Goal: Transaction & Acquisition: Purchase product/service

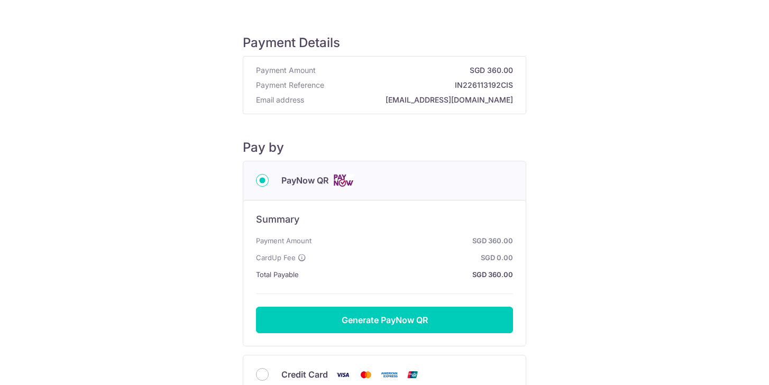
scroll to position [101, 0]
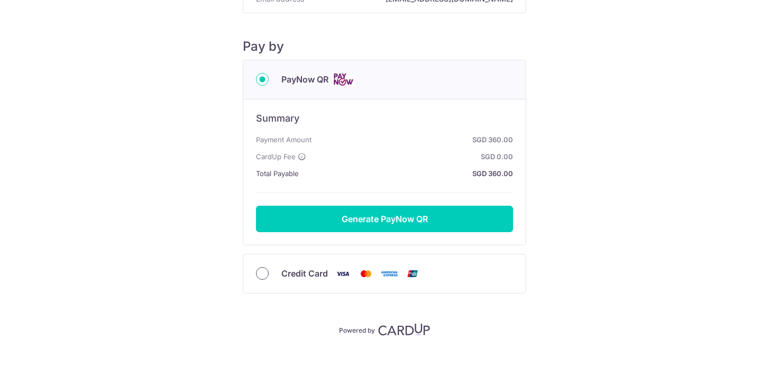
click at [262, 279] on input "Credit Card" at bounding box center [262, 273] width 13 height 13
radio input "true"
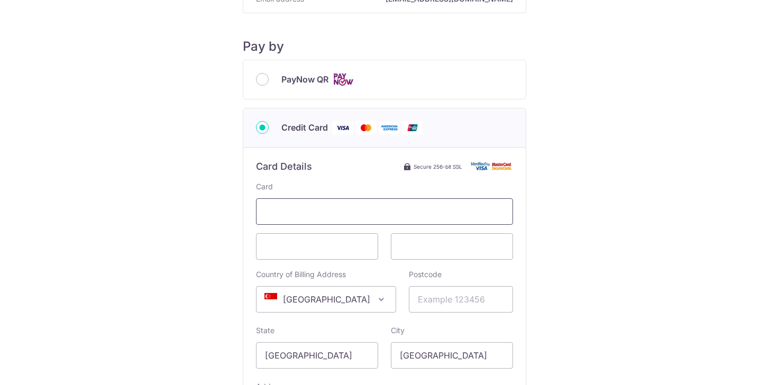
click at [281, 202] on span at bounding box center [384, 211] width 257 height 26
click at [321, 198] on span at bounding box center [384, 211] width 257 height 26
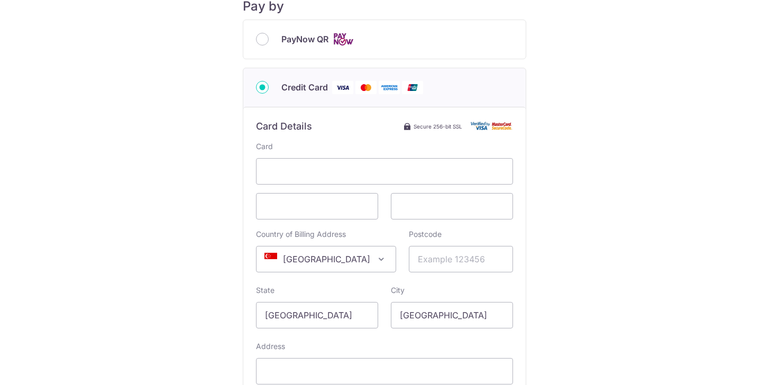
scroll to position [145, 0]
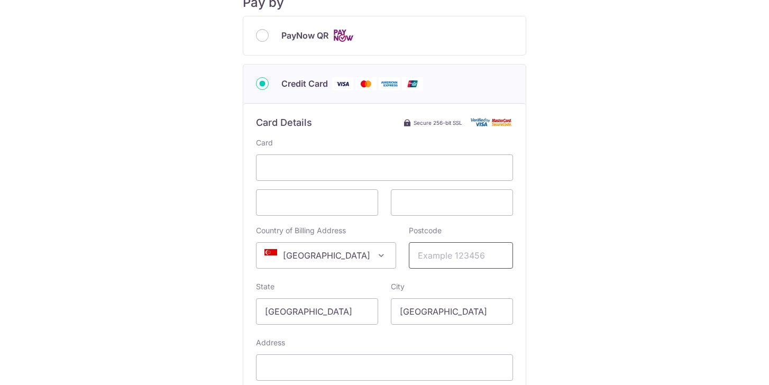
click at [428, 255] on input "Postcode" at bounding box center [461, 255] width 104 height 26
type input "648315"
type input "[STREET_ADDRESS]"
click at [532, 232] on div "Payment Details Payment Amount SGD 360.00 Payment Reference IN226113192CIS Emai…" at bounding box center [384, 173] width 718 height 603
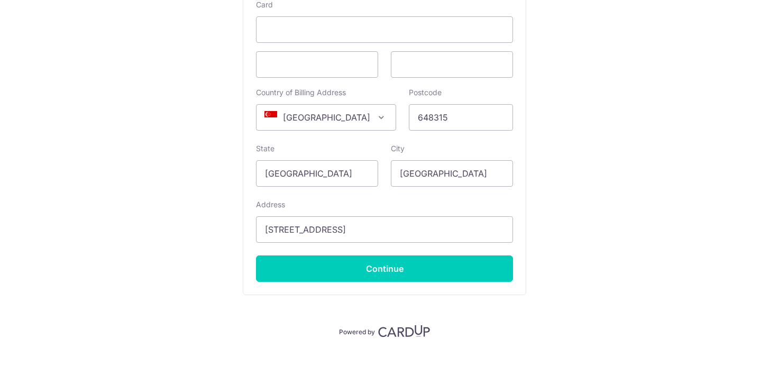
scroll to position [285, 0]
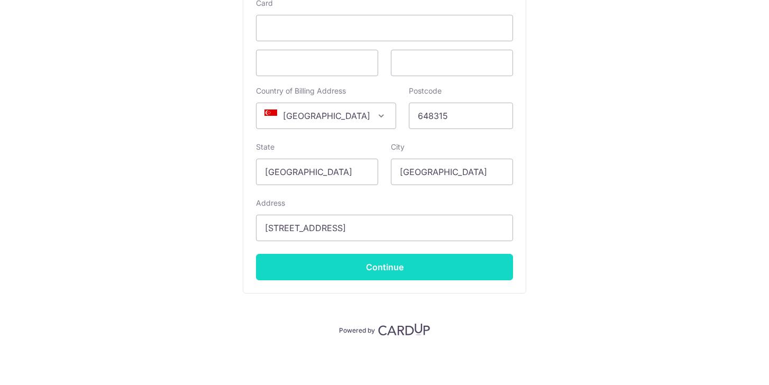
click at [365, 259] on input "Continue" at bounding box center [384, 267] width 257 height 26
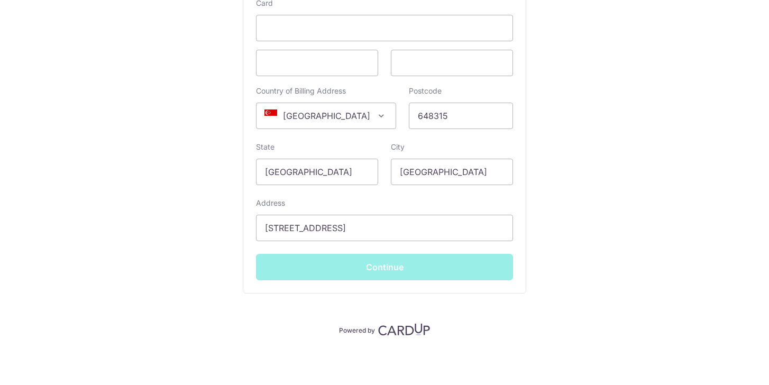
type input "**** 1035"
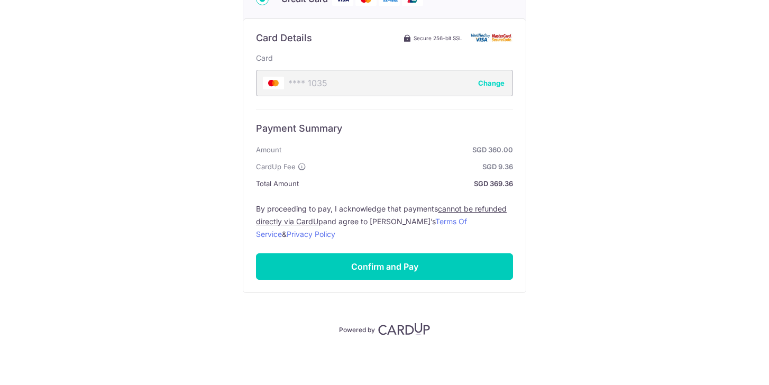
scroll to position [229, 0]
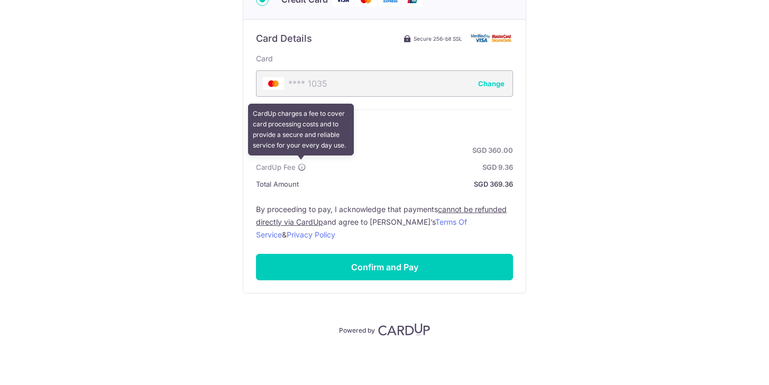
click at [303, 166] on icon at bounding box center [302, 167] width 8 height 8
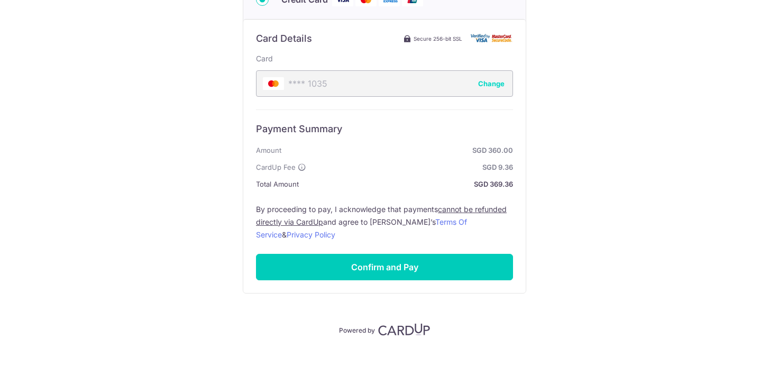
click at [371, 166] on strong "SGD 9.36" at bounding box center [411, 167] width 203 height 13
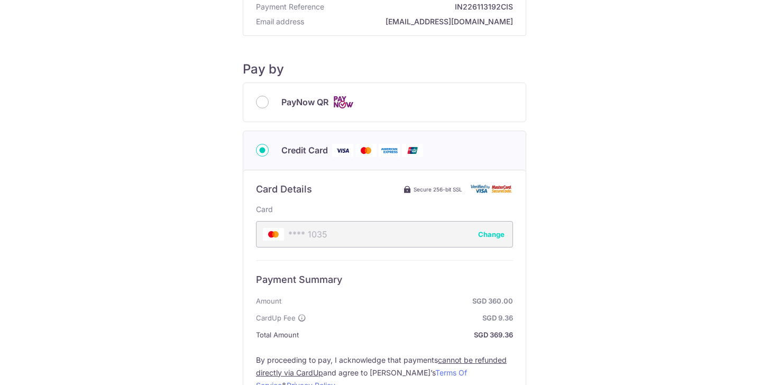
scroll to position [78, 0]
click at [488, 233] on button "Change" at bounding box center [491, 235] width 26 height 11
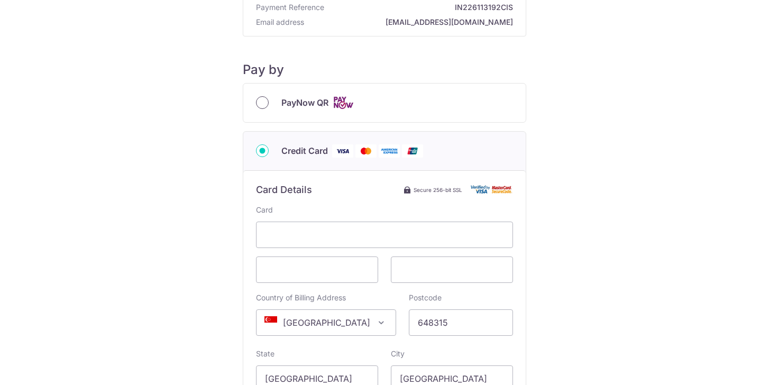
click at [267, 101] on input "PayNow QR" at bounding box center [262, 102] width 13 height 13
radio input "true"
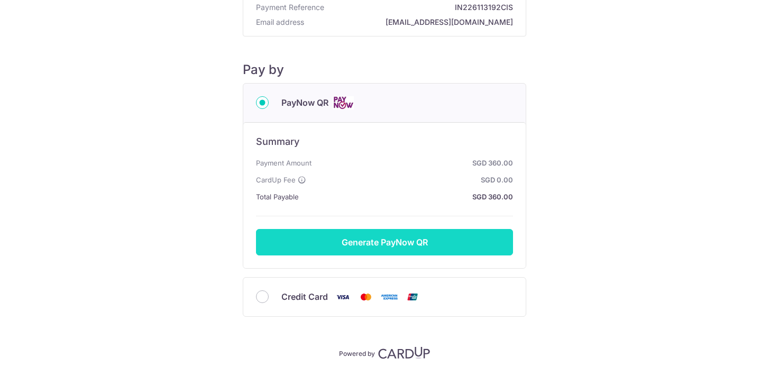
click at [373, 241] on button "Generate PayNow QR" at bounding box center [384, 242] width 257 height 26
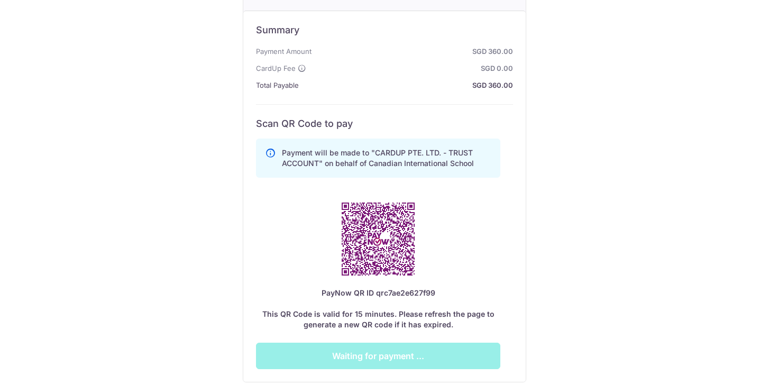
scroll to position [191, 0]
